Goal: Transaction & Acquisition: Purchase product/service

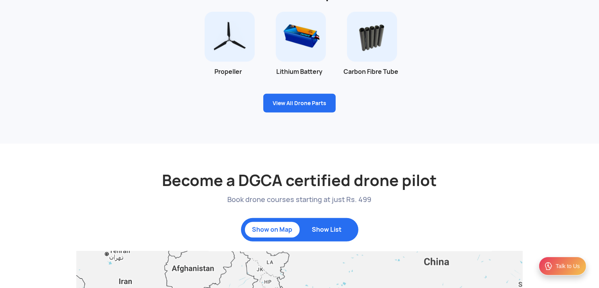
scroll to position [580, 0]
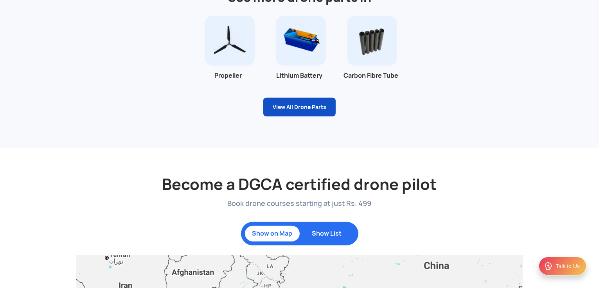
click at [307, 108] on link "View All Drone Parts" at bounding box center [299, 107] width 72 height 19
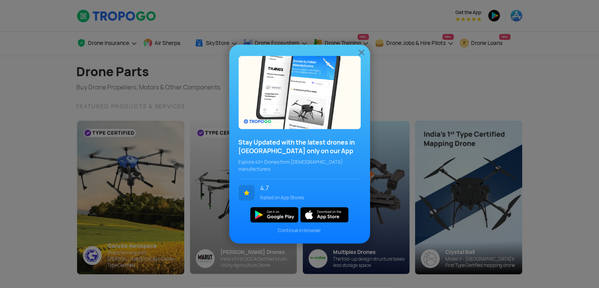
click at [424, 67] on div "Stay Updated with the latest drones in [GEOGRAPHIC_DATA] only on our App Explor…" at bounding box center [299, 144] width 599 height 288
click at [364, 53] on img at bounding box center [361, 52] width 9 height 9
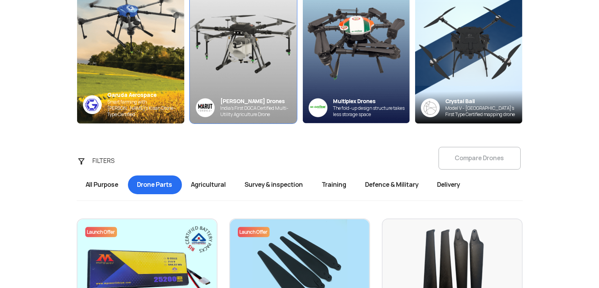
scroll to position [218, 0]
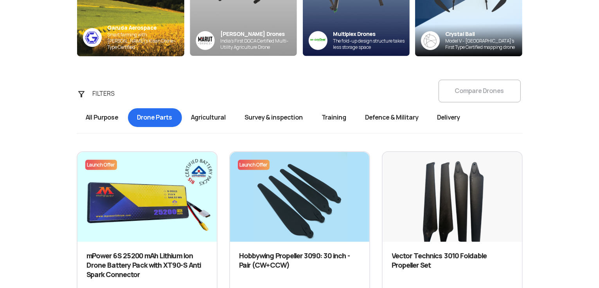
click at [213, 122] on span "Agricultural" at bounding box center [209, 117] width 54 height 19
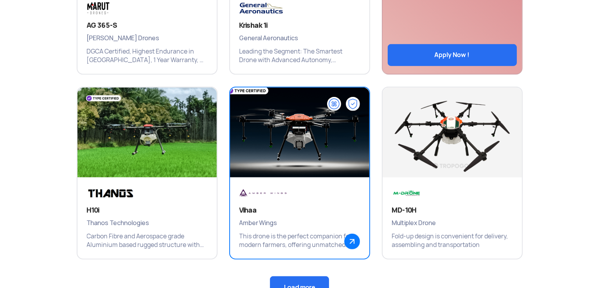
scroll to position [610, 0]
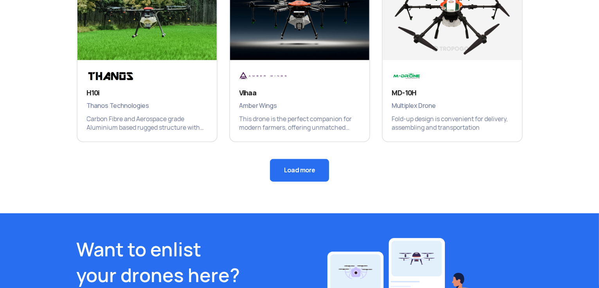
click at [302, 180] on button "Load more" at bounding box center [299, 170] width 59 height 23
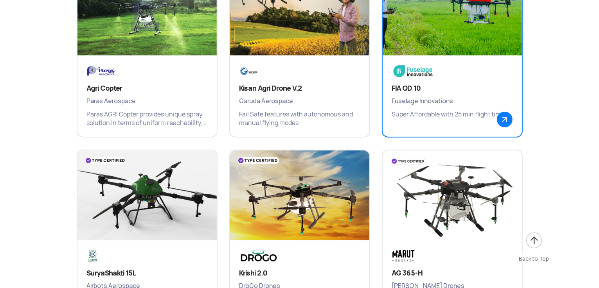
scroll to position [883, 0]
